Goal: Task Accomplishment & Management: Use online tool/utility

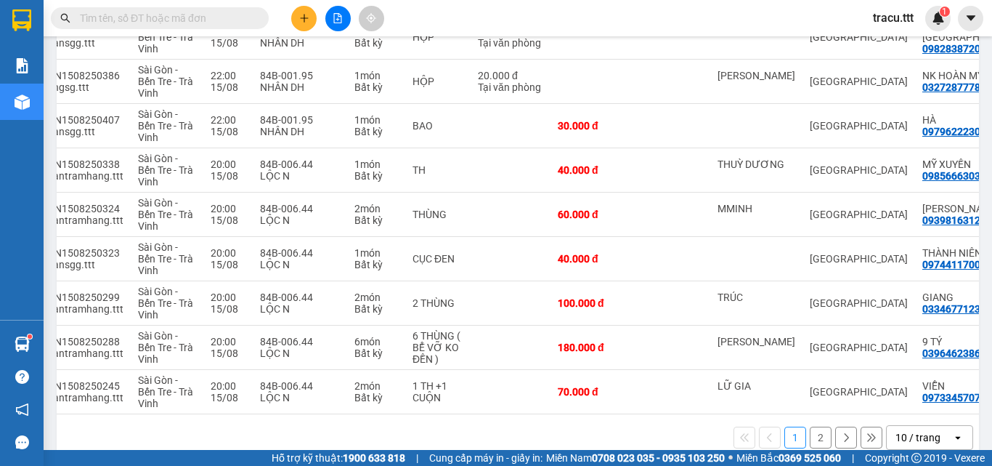
scroll to position [302, 0]
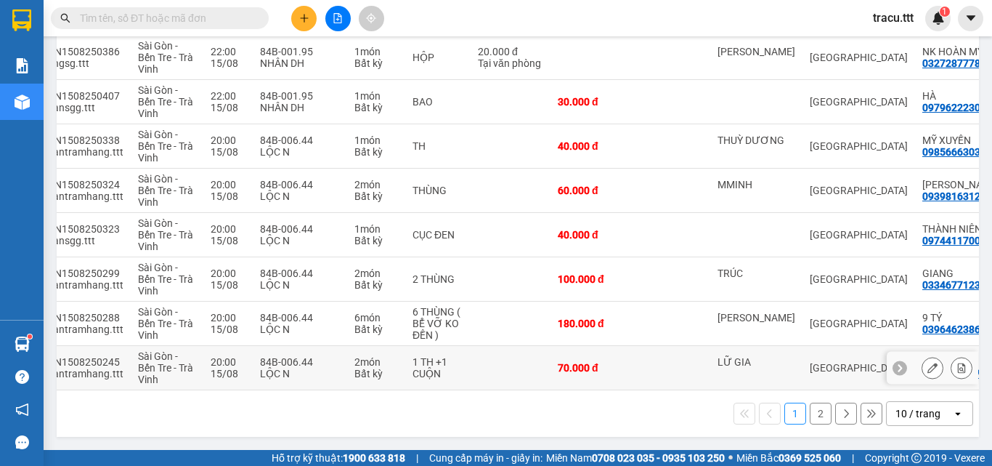
click at [803, 372] on td "[GEOGRAPHIC_DATA]" at bounding box center [859, 368] width 113 height 44
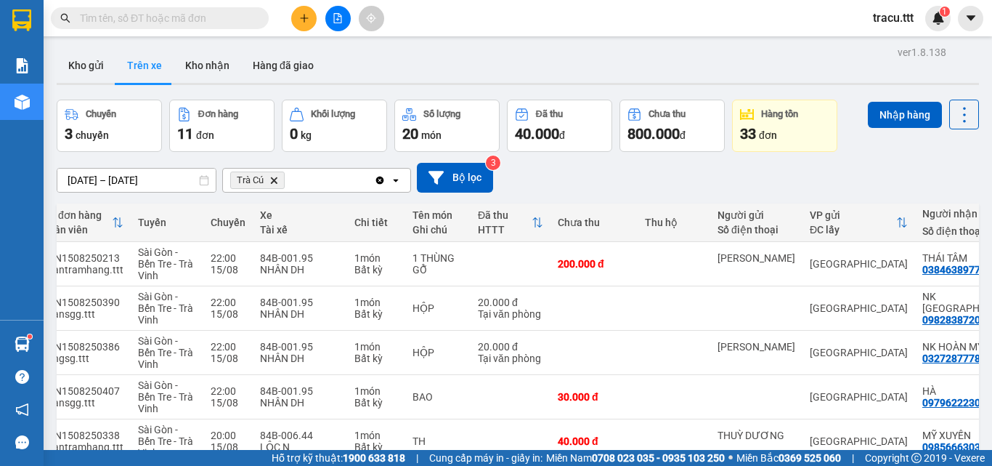
scroll to position [0, 0]
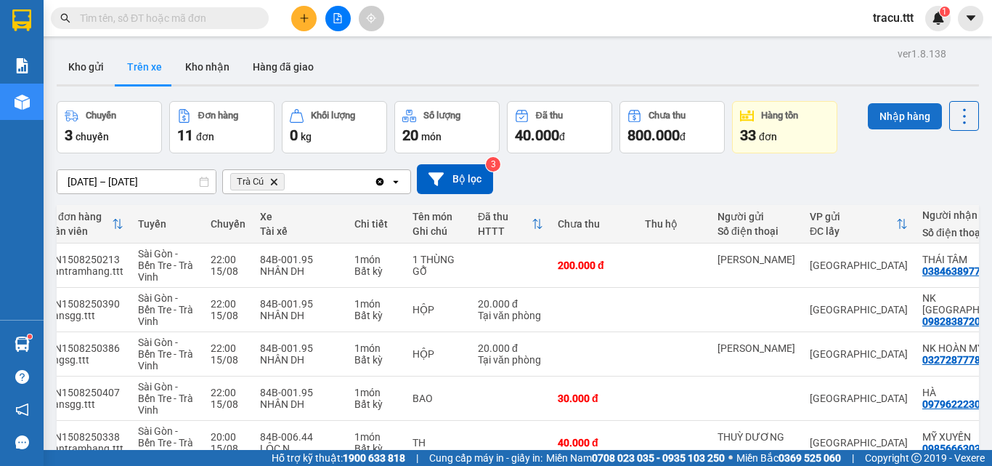
click at [908, 121] on button "Nhập hàng" at bounding box center [905, 116] width 74 height 26
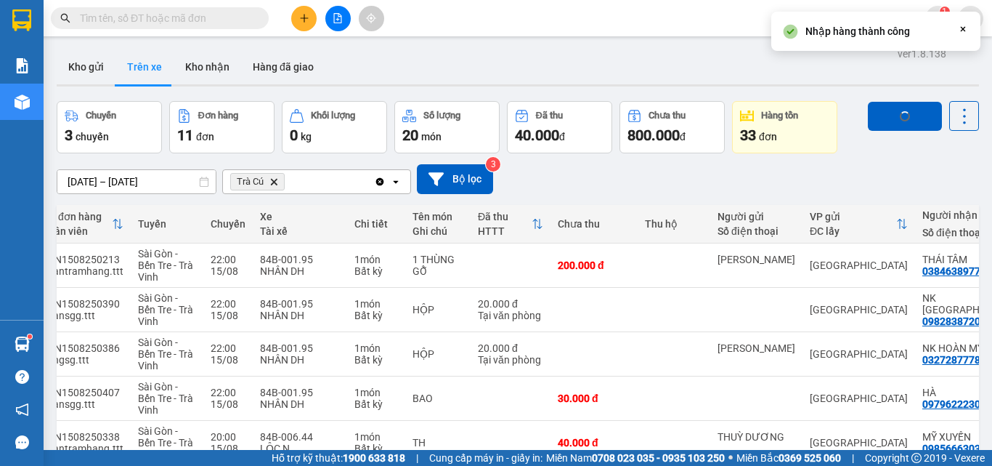
checkbox input "false"
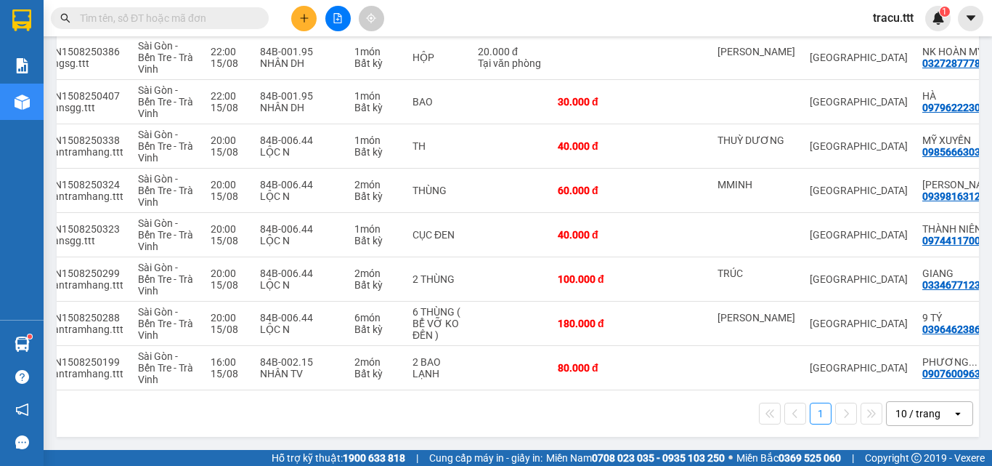
scroll to position [301, 0]
click at [649, 316] on td at bounding box center [674, 323] width 73 height 44
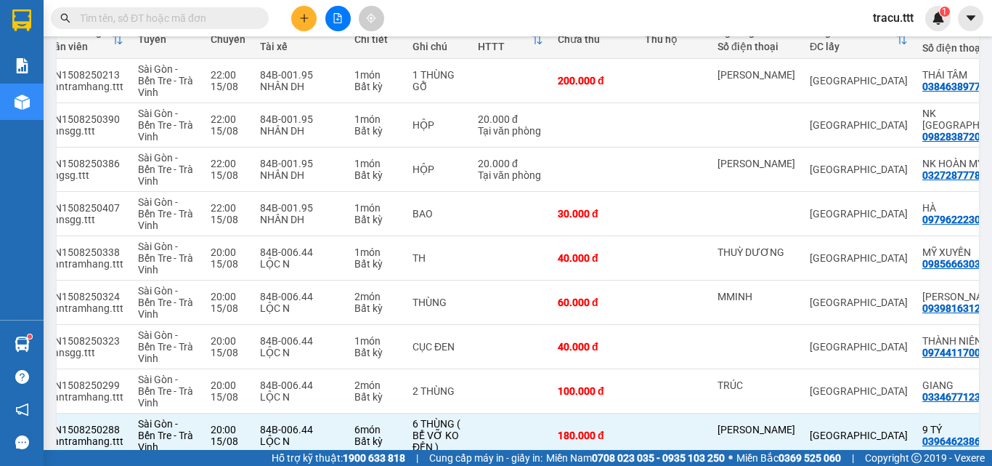
scroll to position [0, 0]
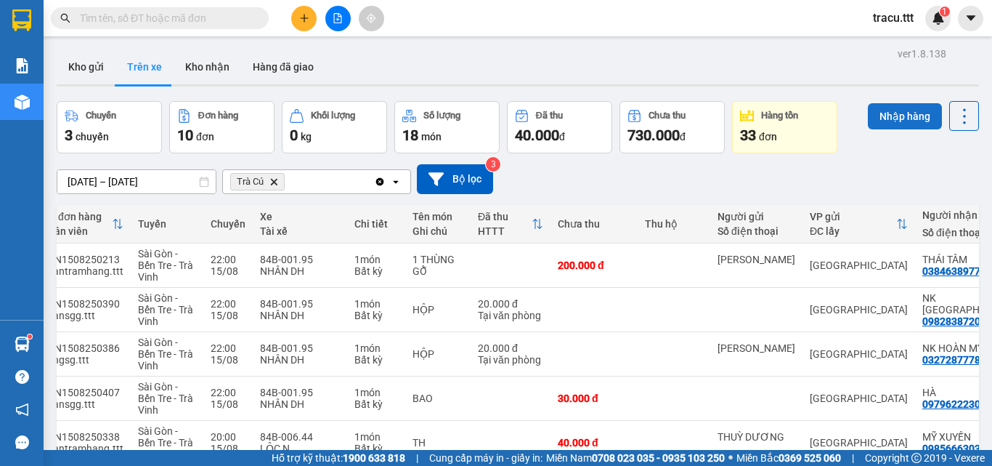
click at [913, 110] on button "Nhập hàng" at bounding box center [905, 116] width 74 height 26
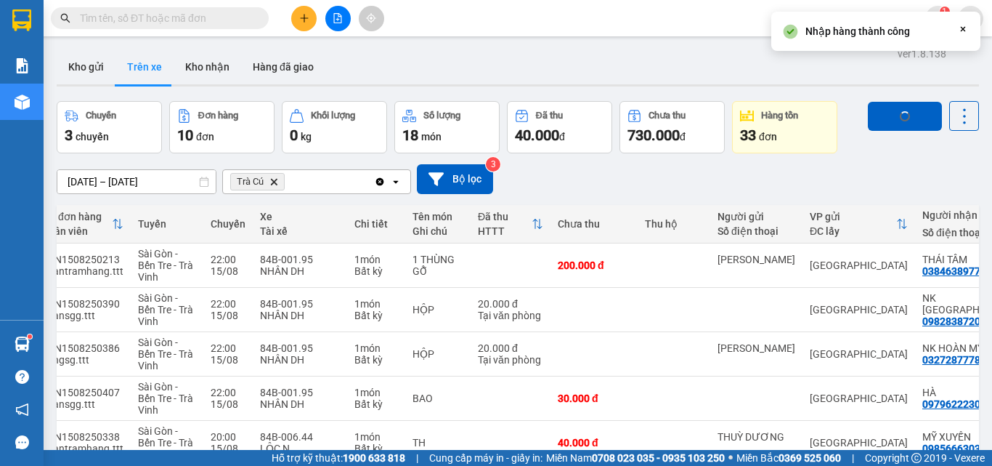
checkbox input "false"
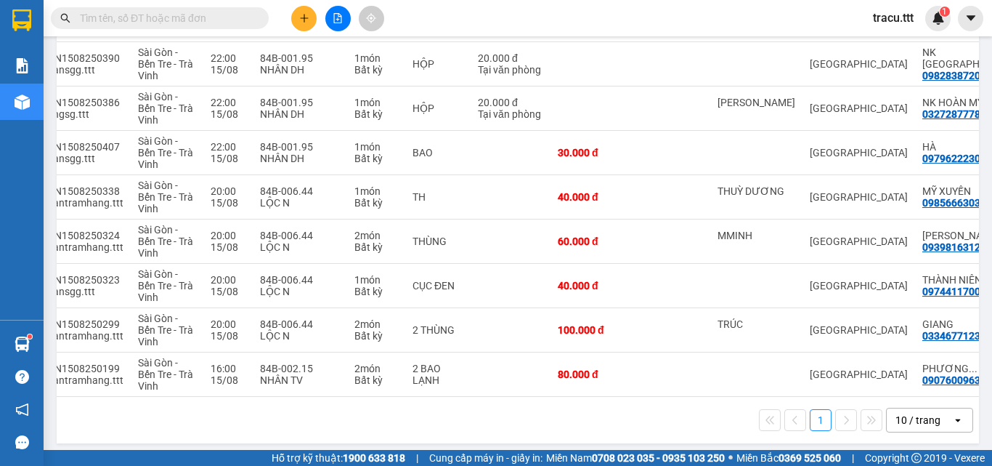
scroll to position [258, 0]
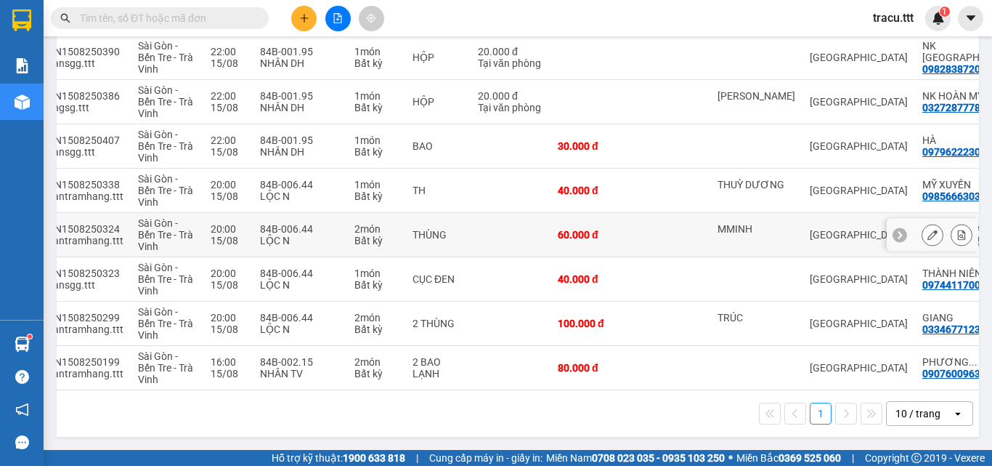
click at [722, 246] on td "MMINH" at bounding box center [756, 235] width 92 height 44
checkbox input "true"
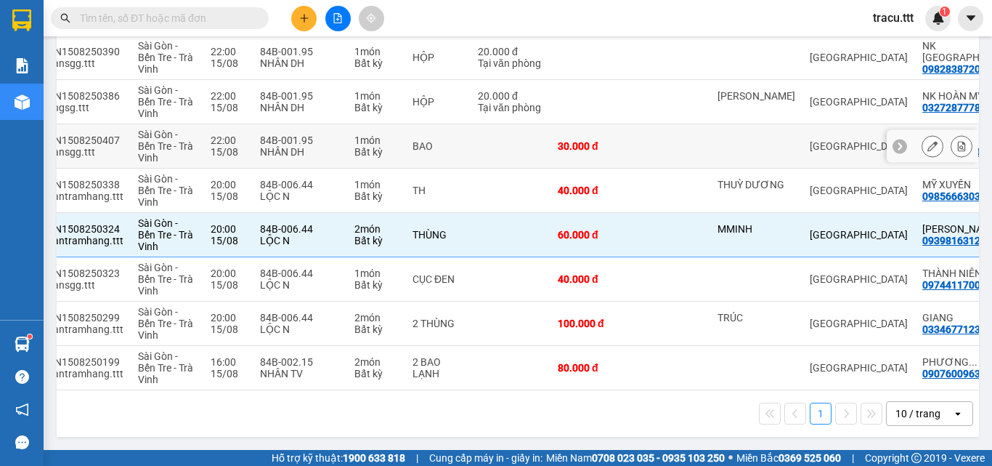
click at [666, 151] on td at bounding box center [674, 146] width 73 height 44
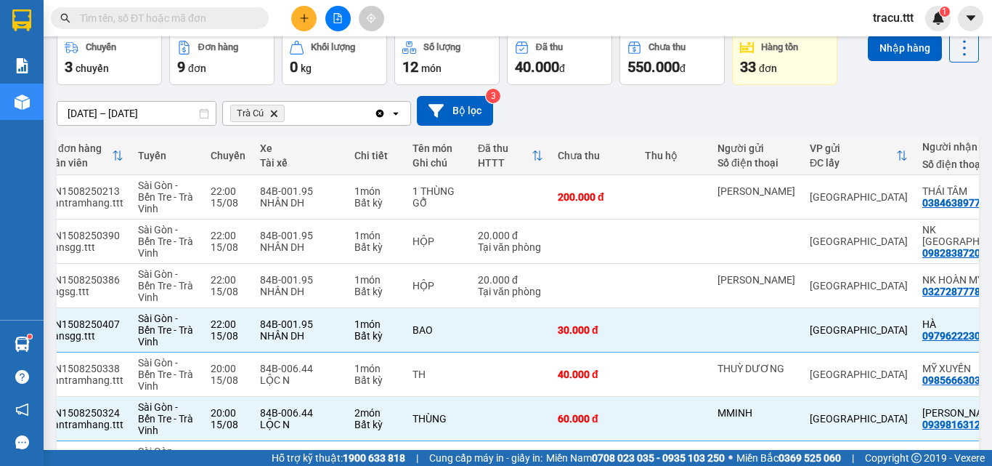
scroll to position [0, 0]
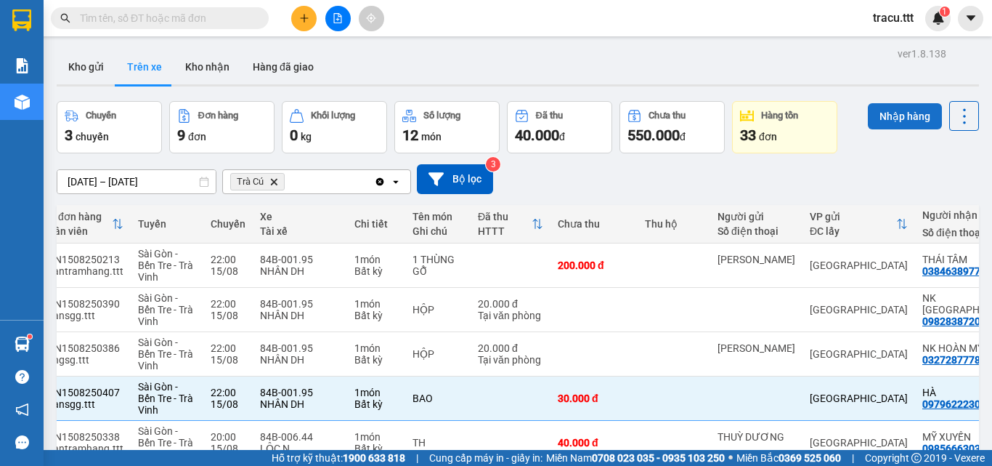
click at [885, 109] on button "Nhập hàng" at bounding box center [905, 116] width 74 height 26
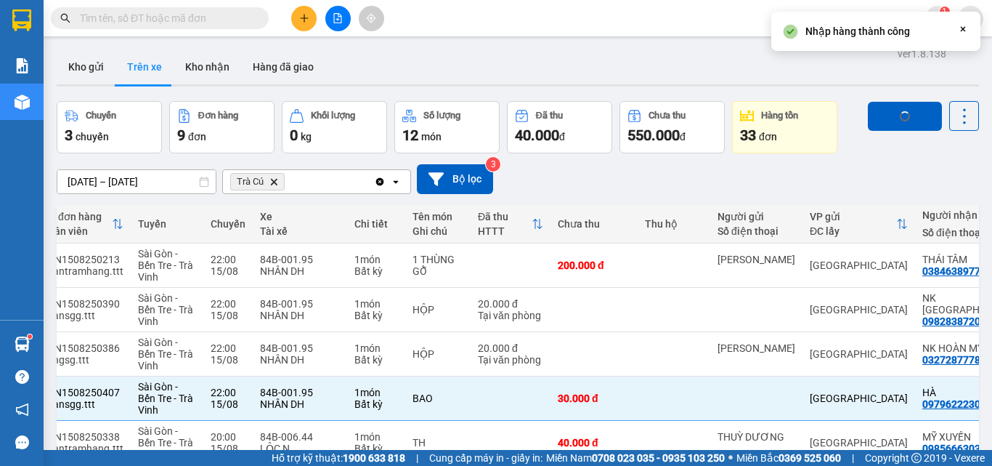
checkbox input "false"
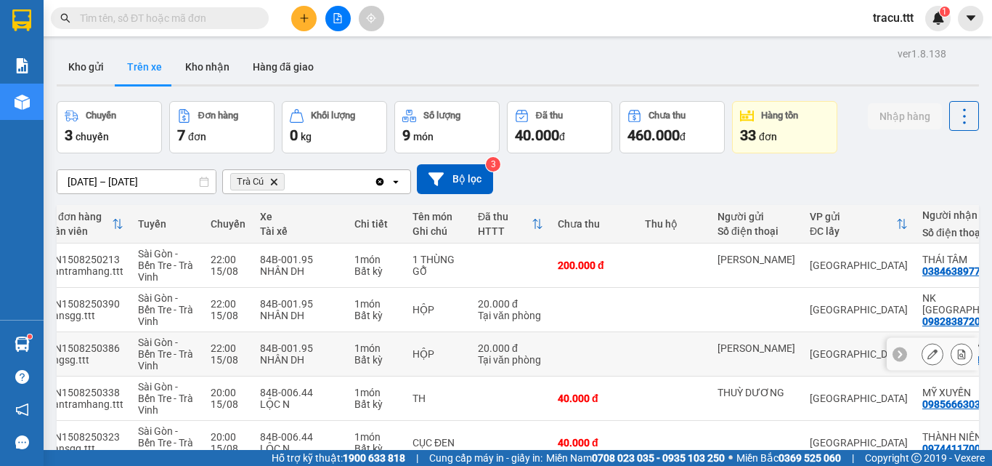
click at [725, 363] on div "[PERSON_NAME]" at bounding box center [757, 353] width 78 height 23
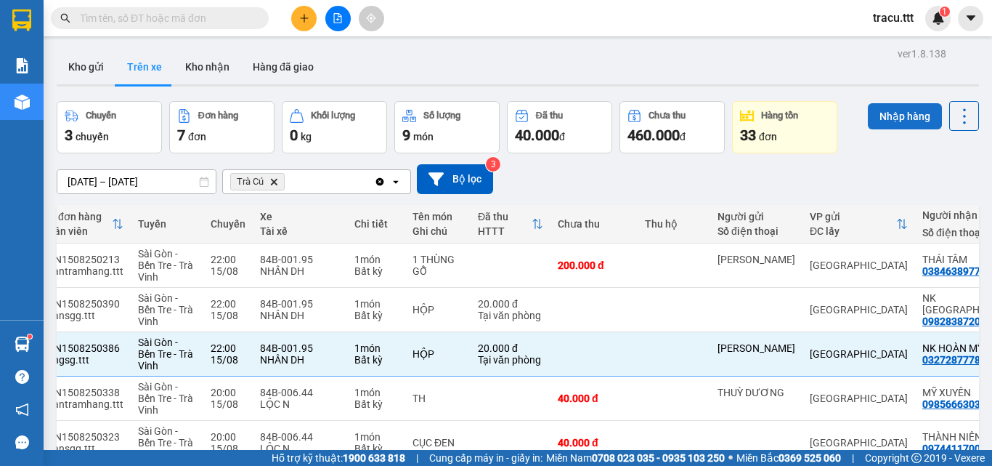
click at [886, 125] on button "Nhập hàng" at bounding box center [905, 116] width 74 height 26
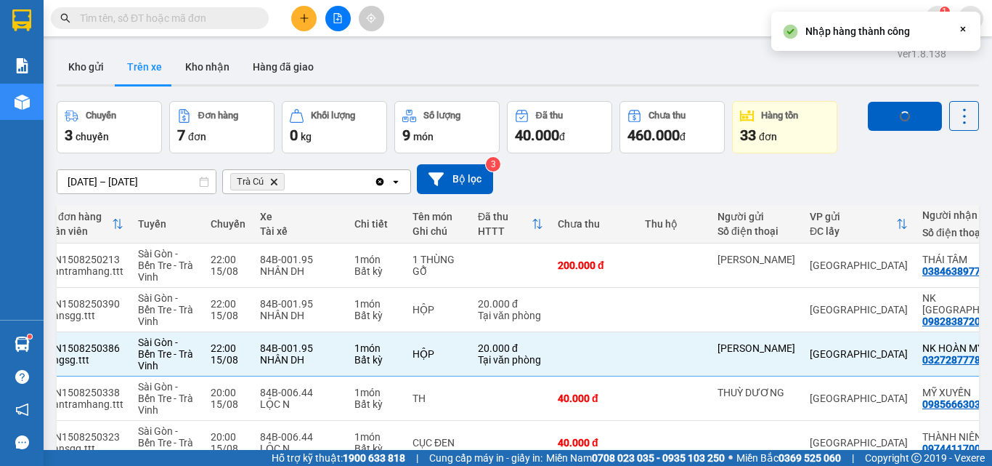
checkbox input "false"
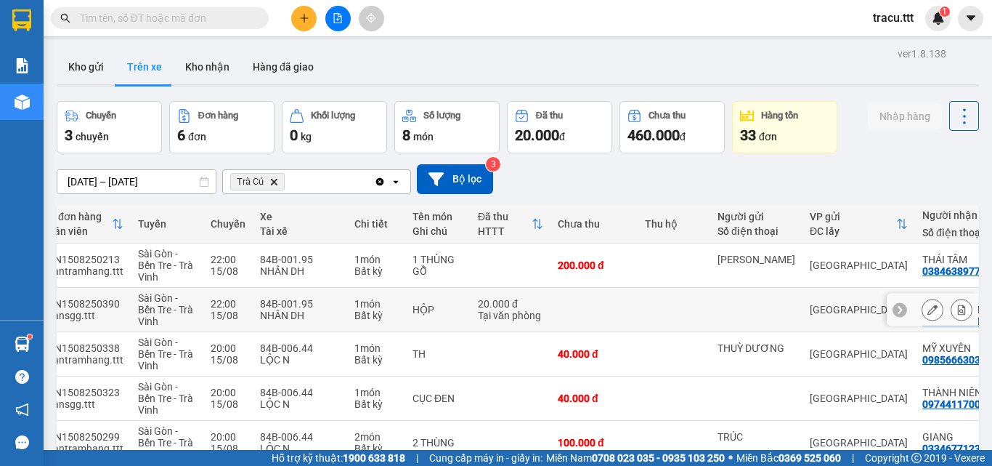
click at [622, 296] on td at bounding box center [594, 310] width 87 height 44
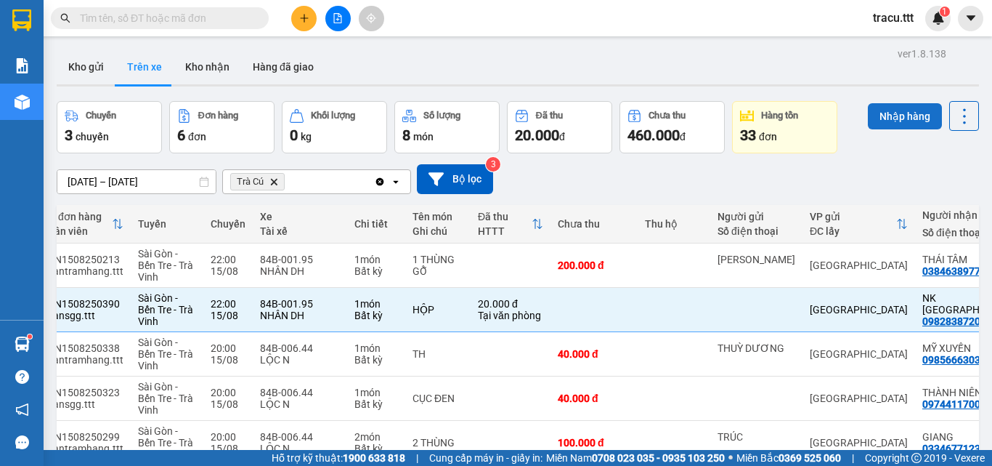
click at [880, 117] on button "Nhập hàng" at bounding box center [905, 116] width 74 height 26
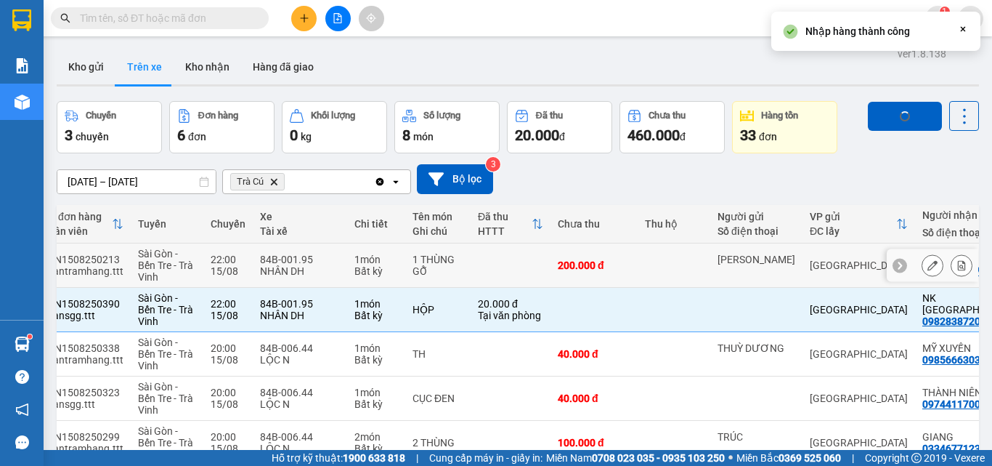
checkbox input "false"
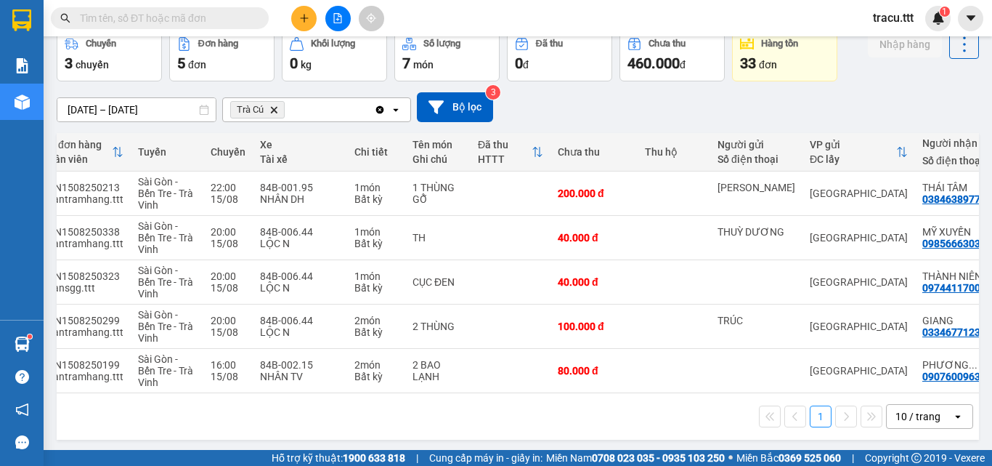
scroll to position [81, 0]
